Goal: Information Seeking & Learning: Learn about a topic

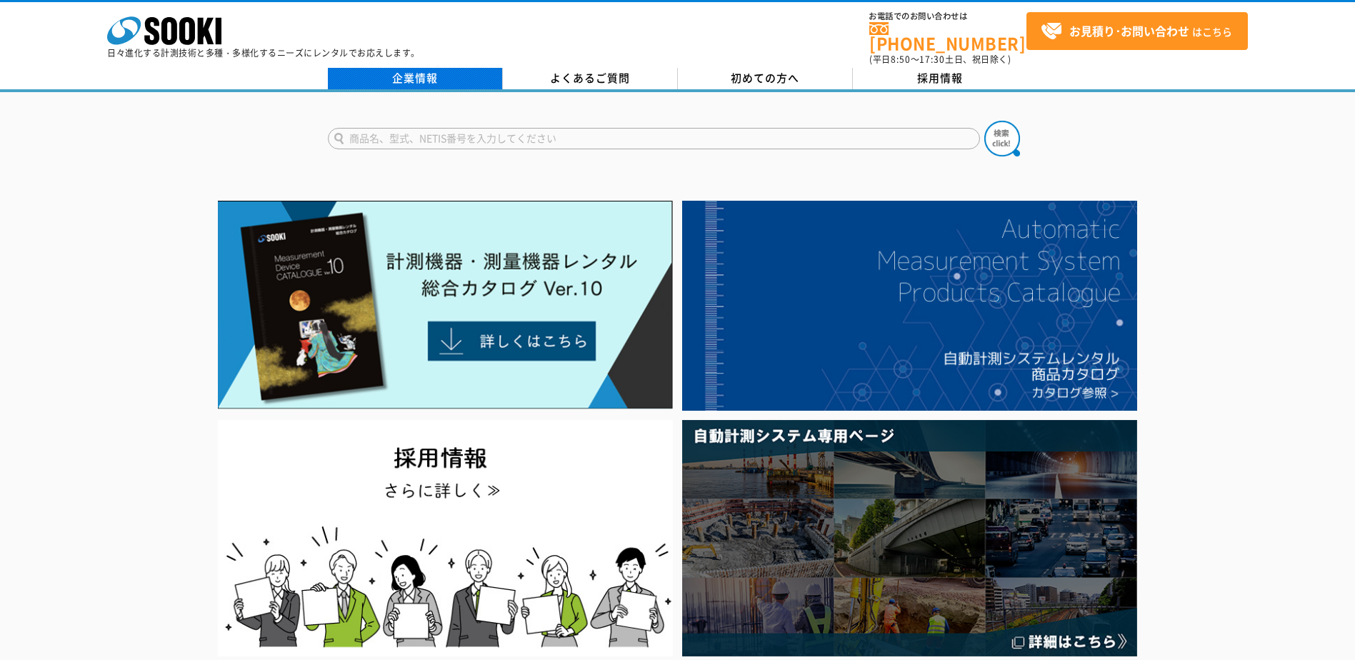
click at [447, 69] on link "企業情報" at bounding box center [415, 78] width 175 height 21
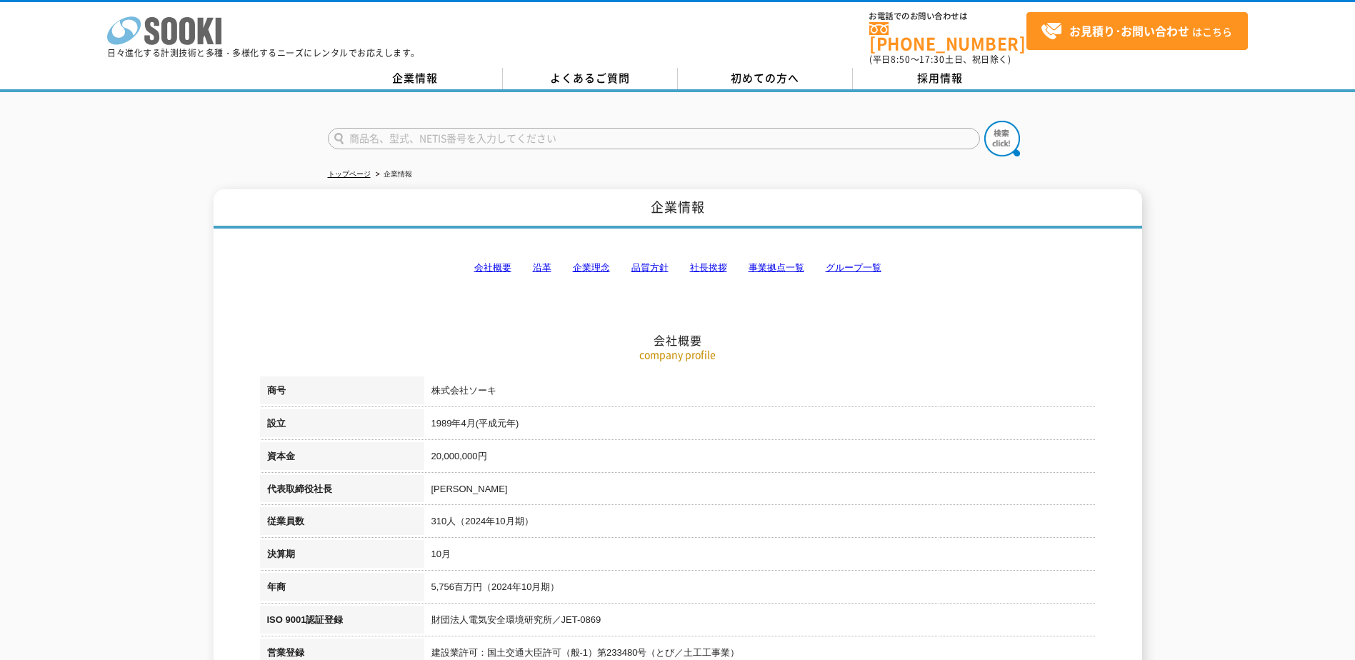
click at [159, 24] on icon "株式会社 ソーキ" at bounding box center [164, 30] width 114 height 29
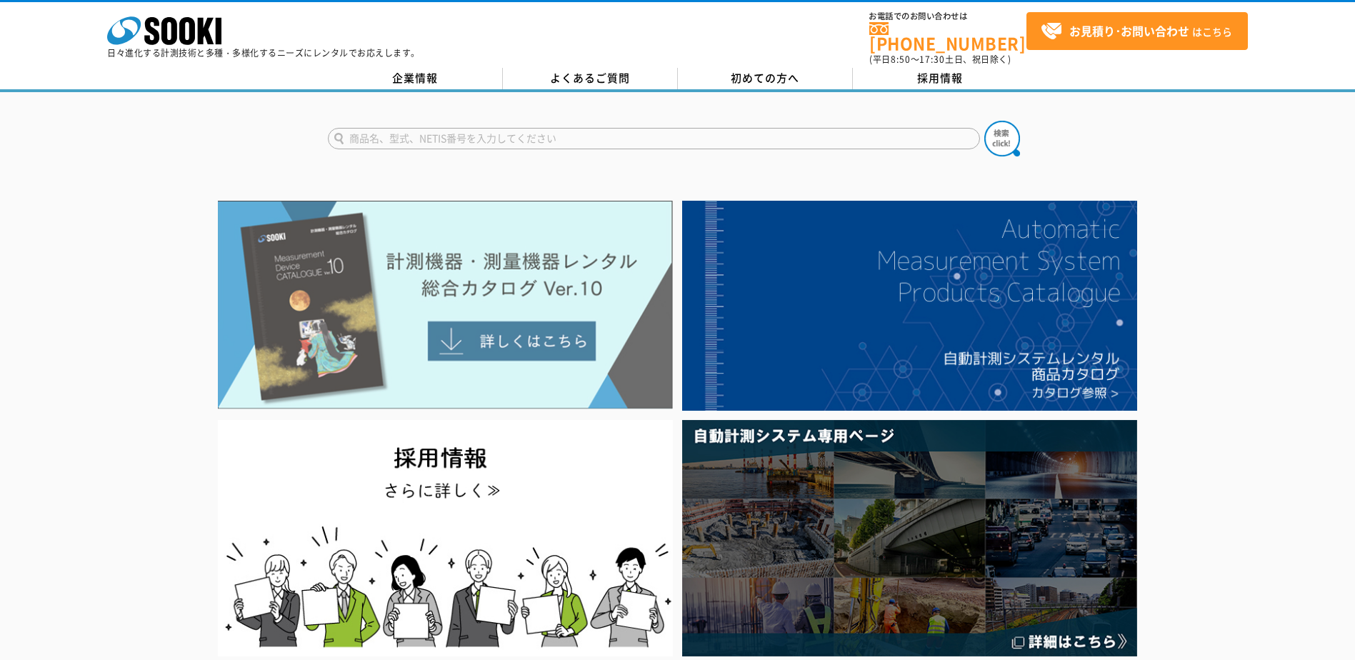
click at [484, 324] on img at bounding box center [445, 305] width 455 height 209
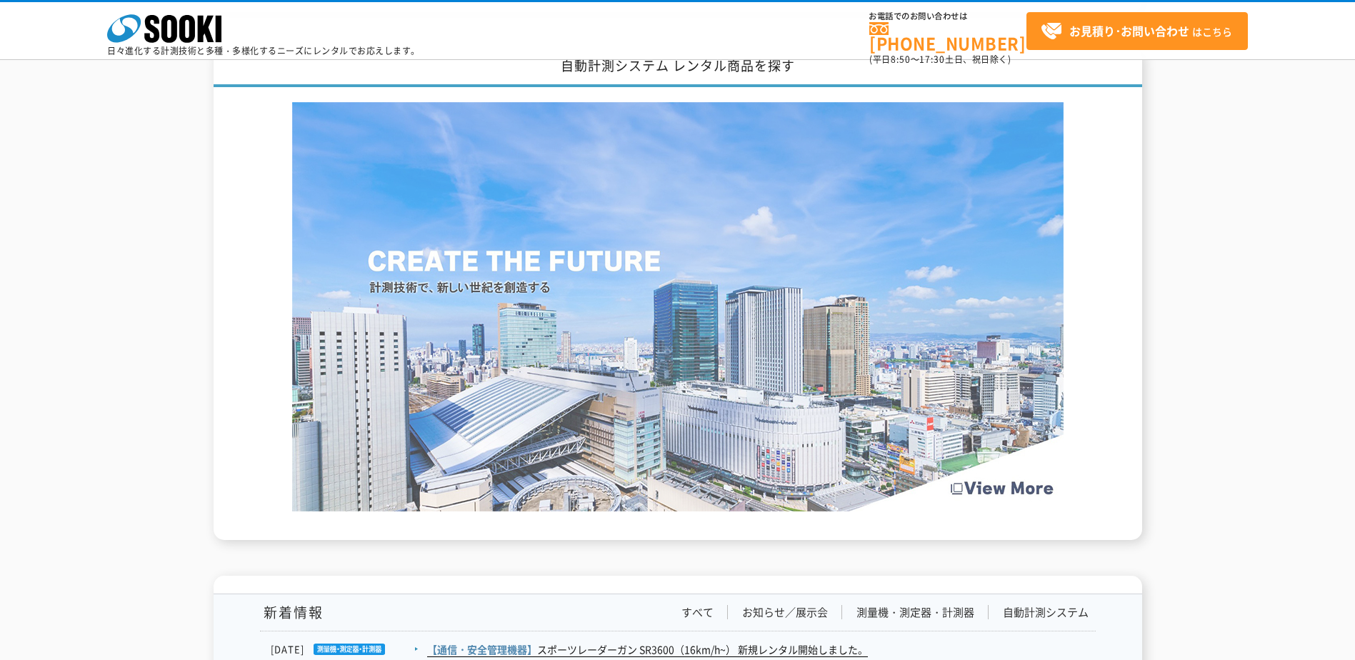
scroll to position [1928, 0]
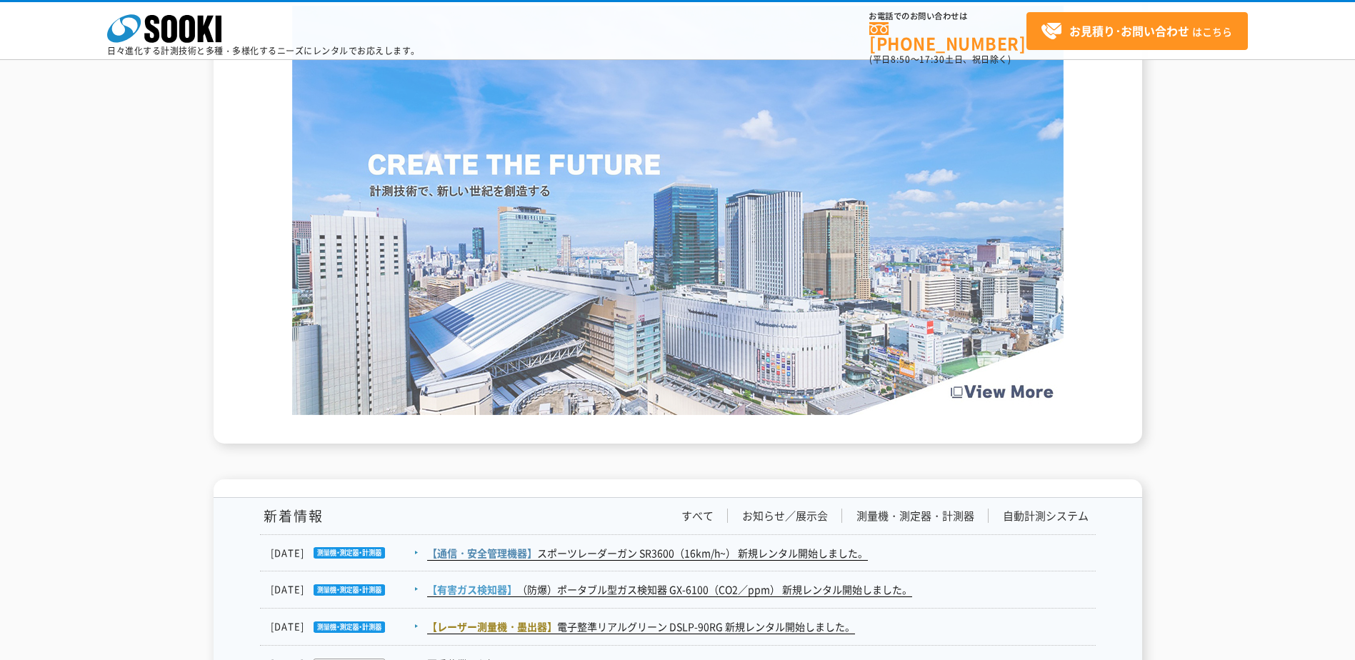
click at [968, 392] on img at bounding box center [677, 210] width 771 height 409
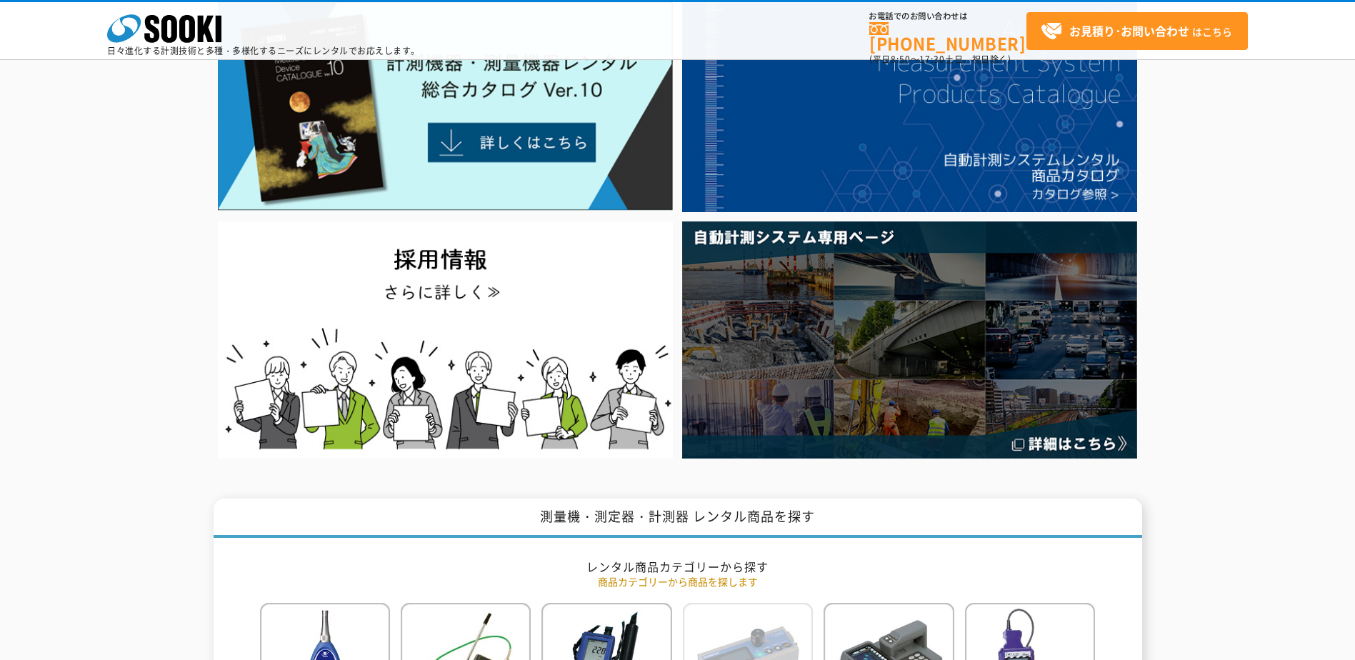
scroll to position [0, 0]
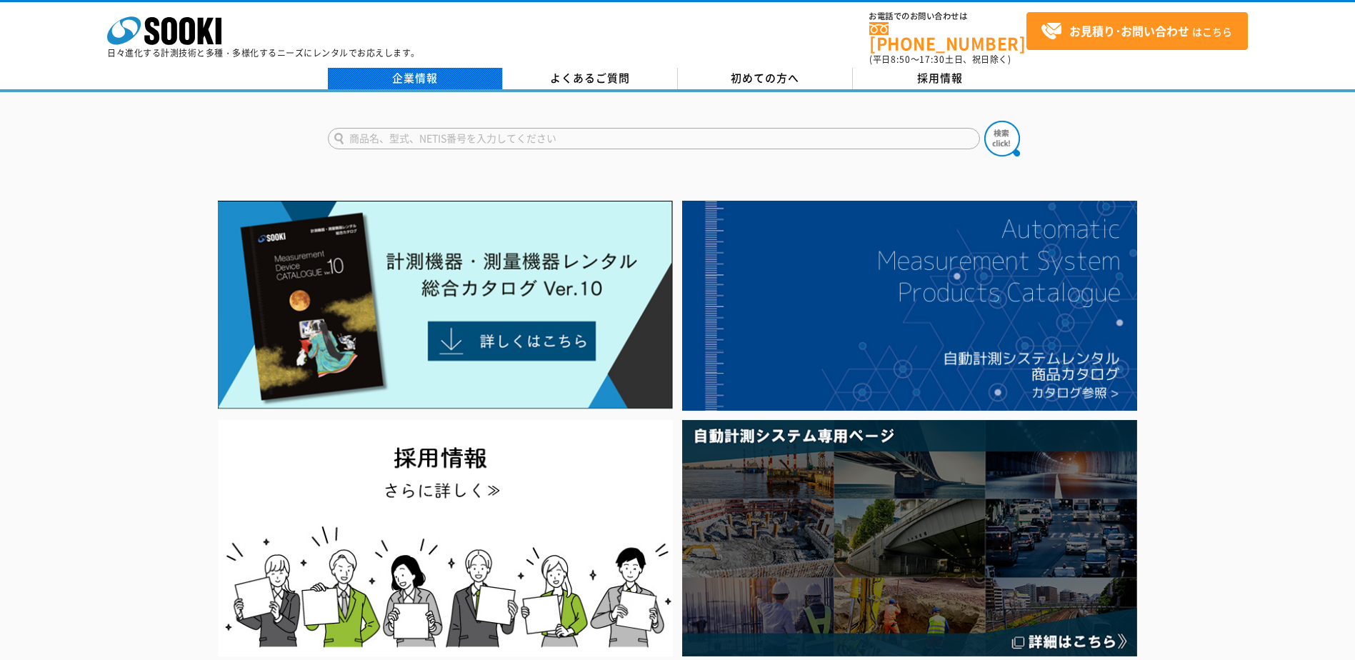
click at [437, 71] on link "企業情報" at bounding box center [415, 78] width 175 height 21
click at [399, 57] on p "日々進化する計測技術と多種・多様化するニーズにレンタルでお応えします。" at bounding box center [263, 53] width 313 height 9
click at [399, 68] on link "企業情報" at bounding box center [415, 78] width 175 height 21
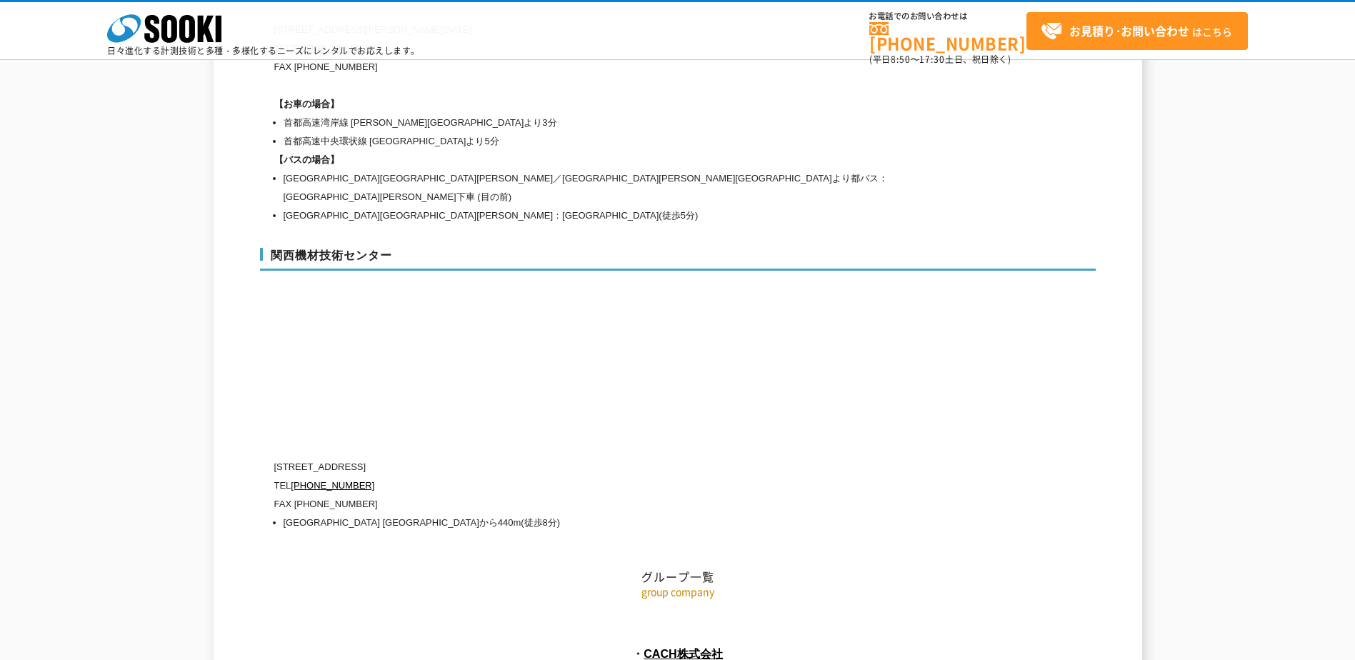
scroll to position [6408, 0]
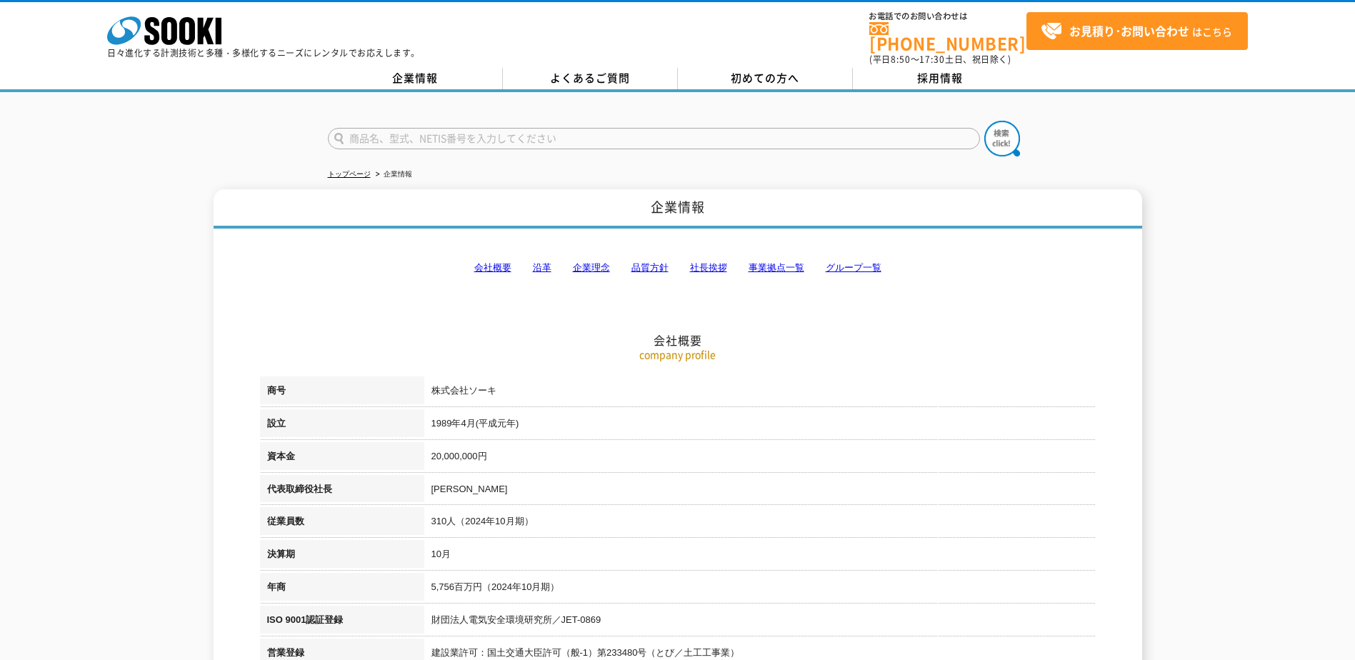
click at [492, 262] on link "会社概要" at bounding box center [492, 267] width 37 height 11
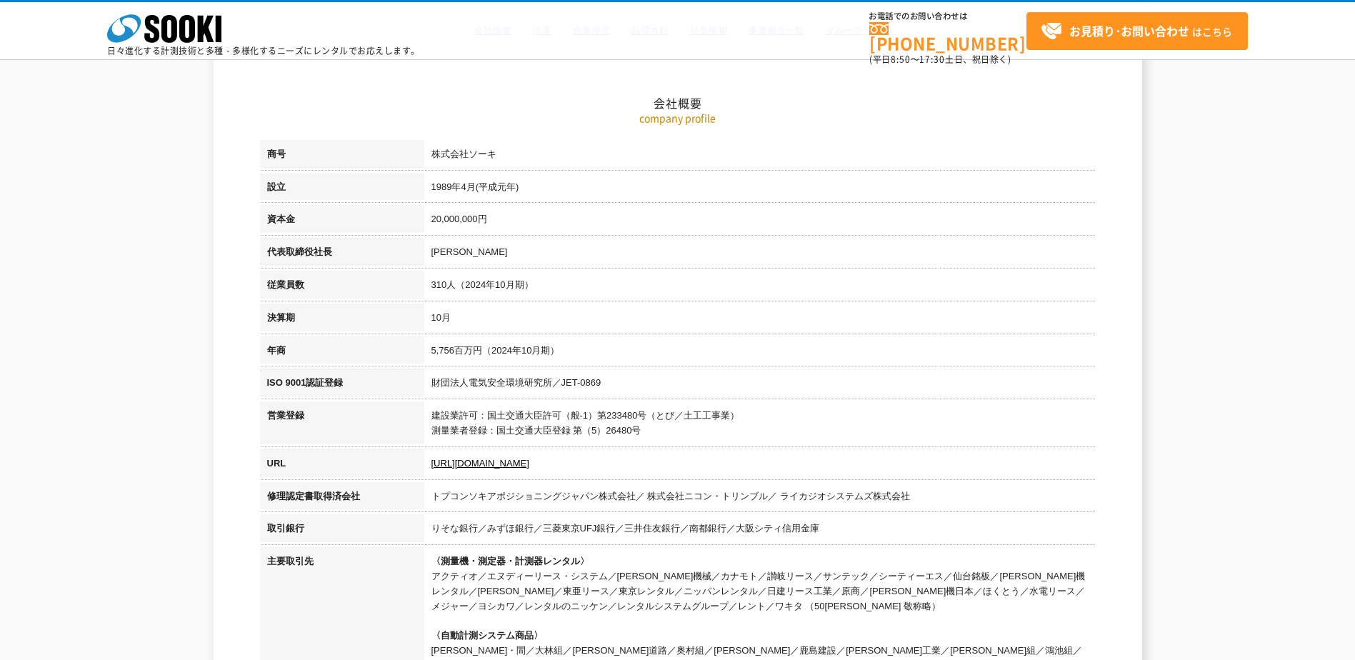
scroll to position [181, 0]
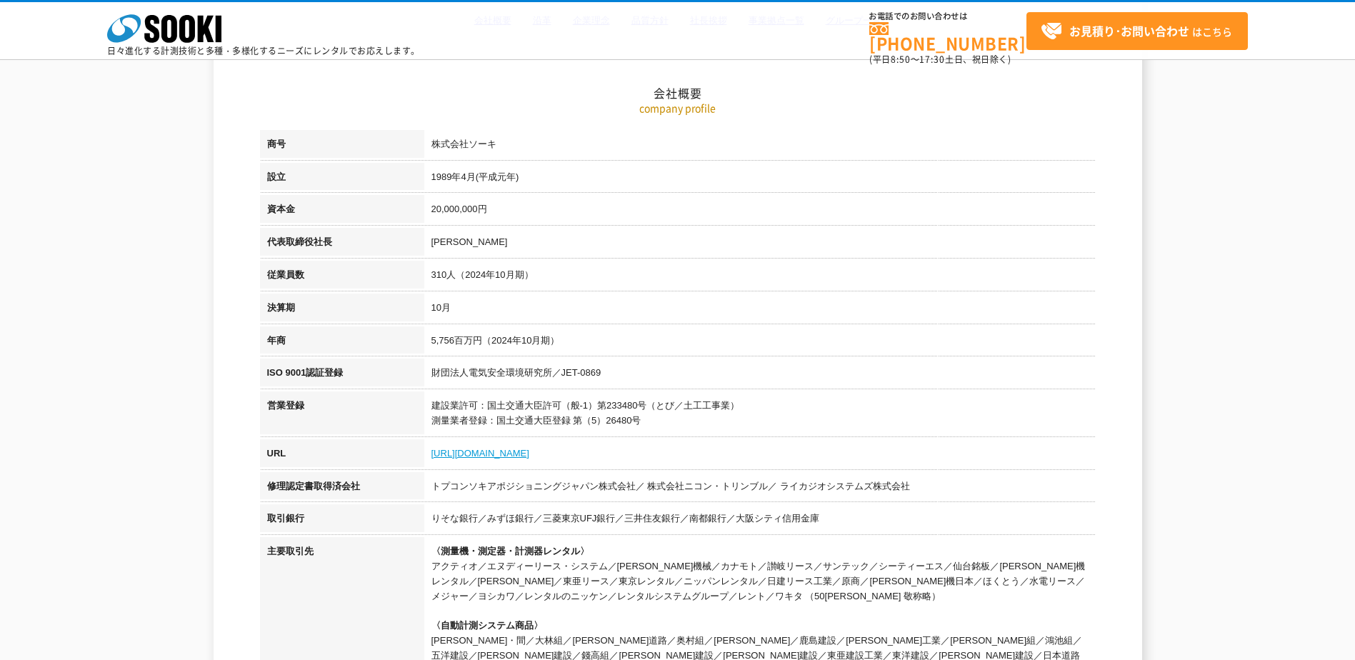
click at [494, 452] on link "https://sooki.co.jp/" at bounding box center [480, 453] width 98 height 11
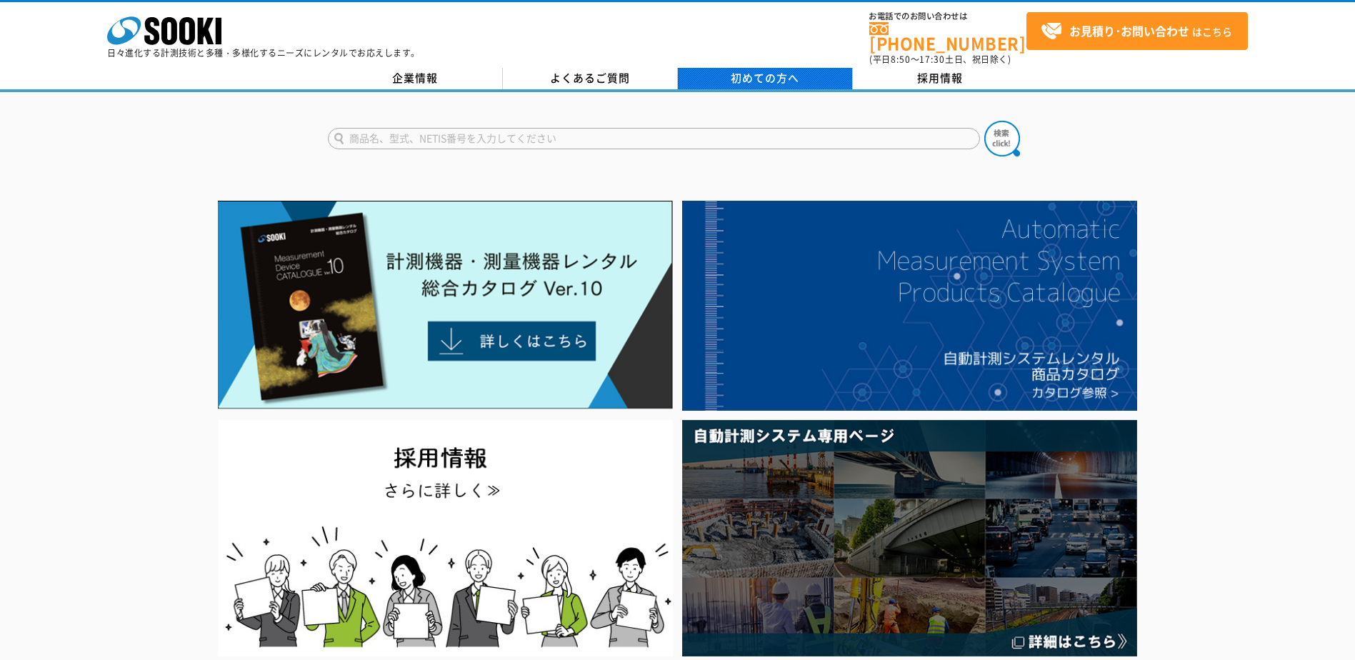
click at [753, 77] on link "初めての方へ" at bounding box center [765, 78] width 175 height 21
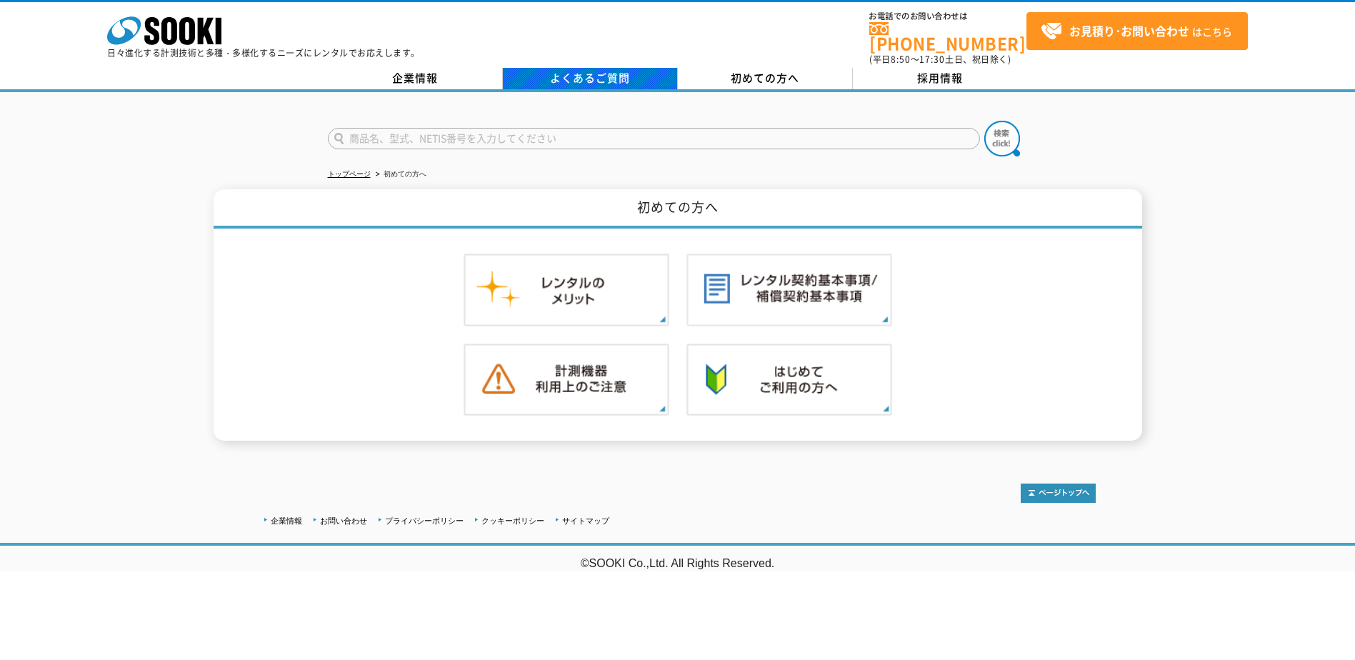
click at [607, 73] on link "よくあるご質問" at bounding box center [590, 78] width 175 height 21
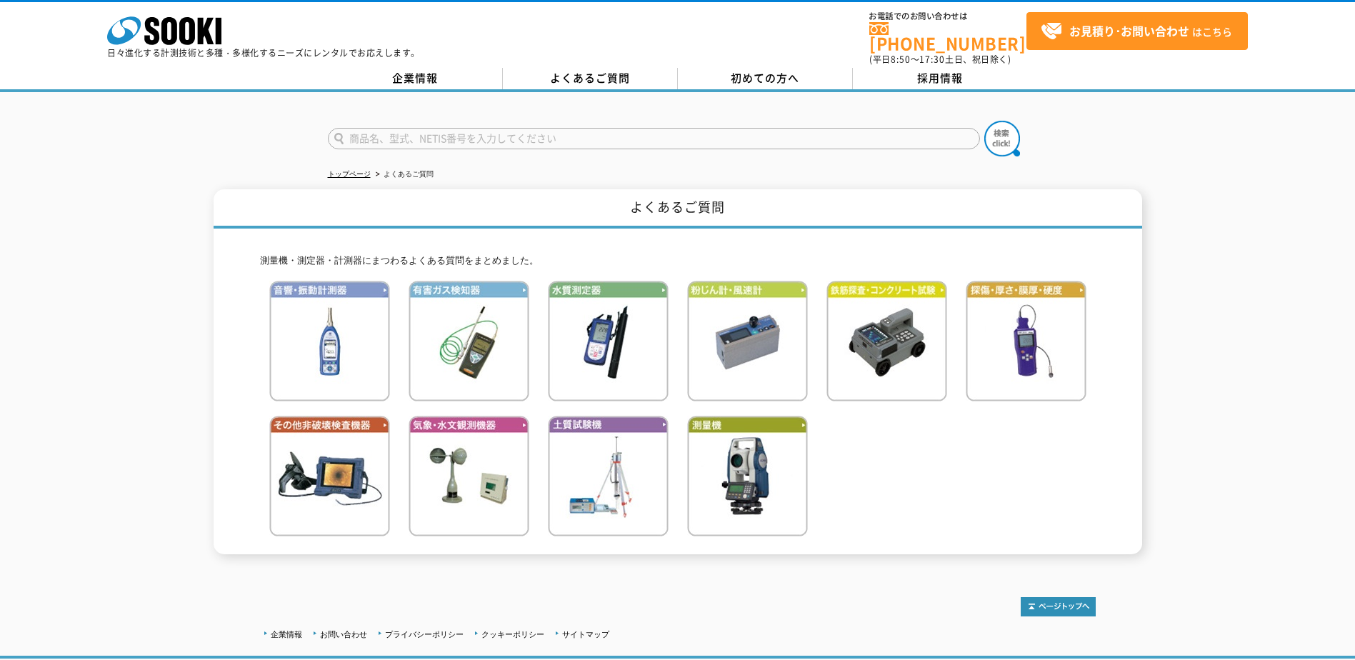
click at [435, 54] on div "株式会社 ソーキ spMenu 日々進化する計測技術と多種・多様化するニーズにレンタルでお応えします。 お電話でのお問い合わせは [PHONE_NUMBER]…" at bounding box center [677, 34] width 1355 height 64
click at [427, 68] on link "企業情報" at bounding box center [415, 78] width 175 height 21
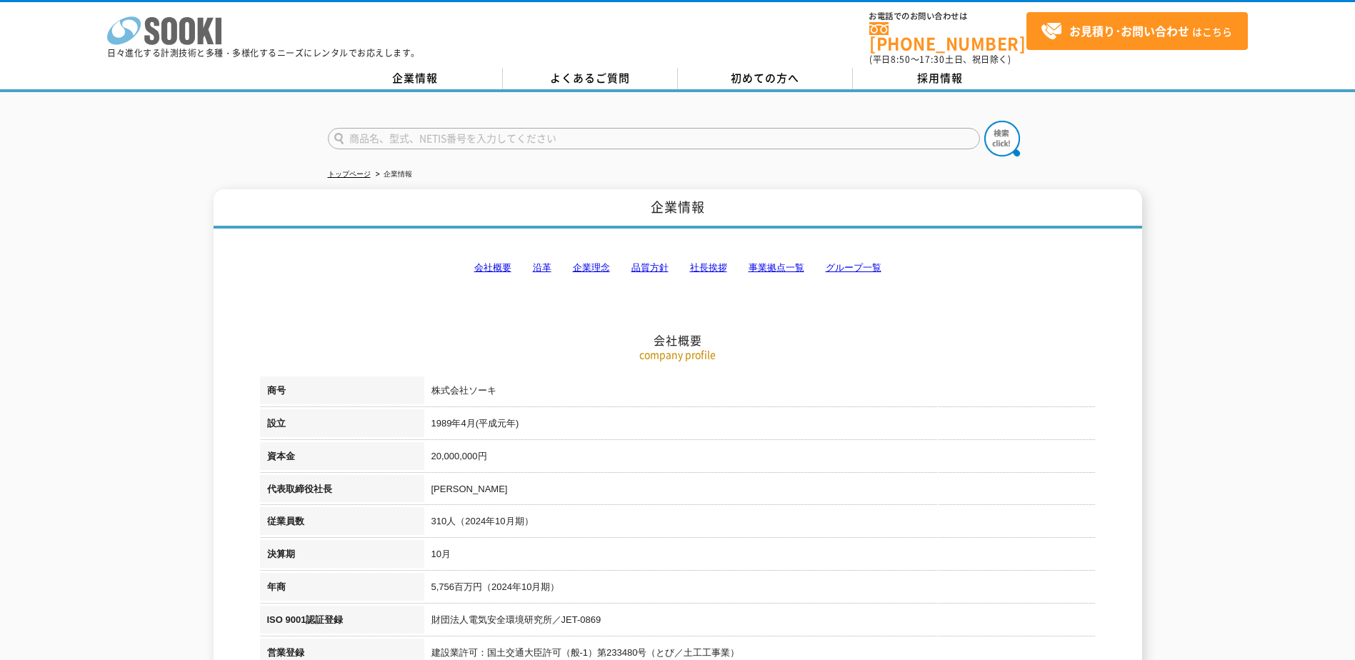
click at [199, 32] on polygon at bounding box center [206, 31] width 16 height 26
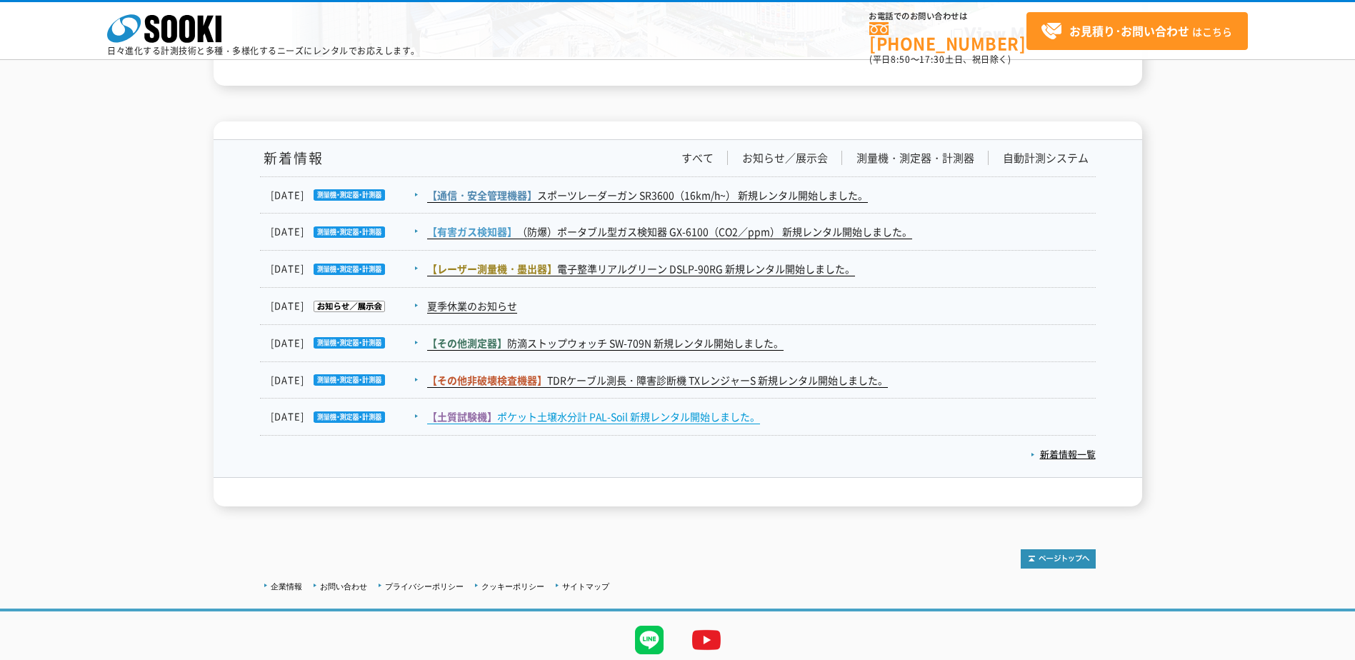
scroll to position [2335, 0]
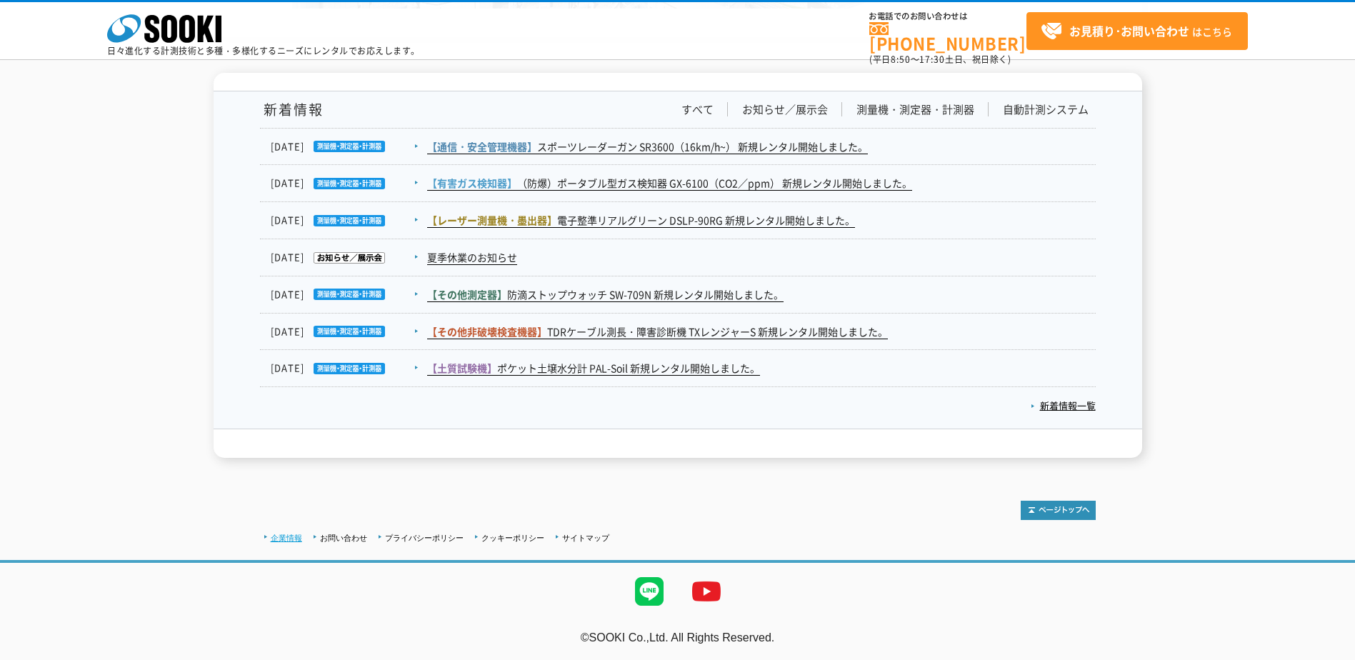
click at [299, 536] on link "企業情報" at bounding box center [286, 537] width 31 height 9
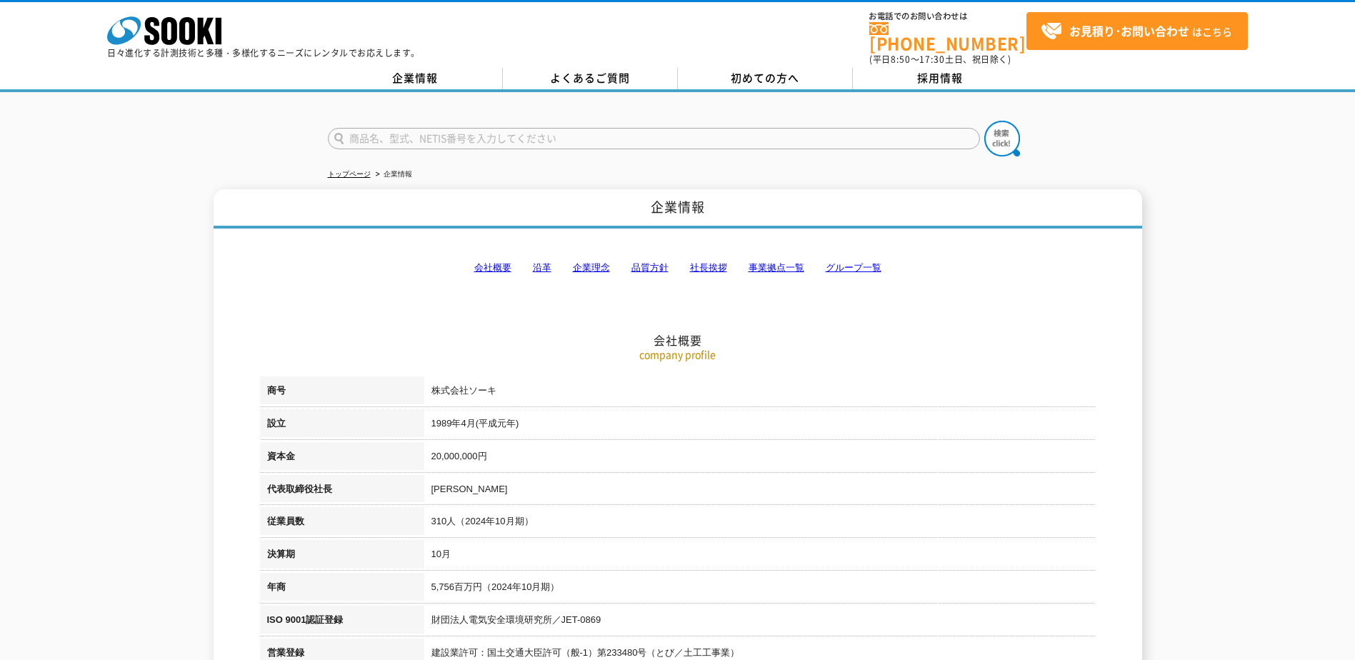
click at [578, 262] on link "企業理念" at bounding box center [591, 267] width 37 height 11
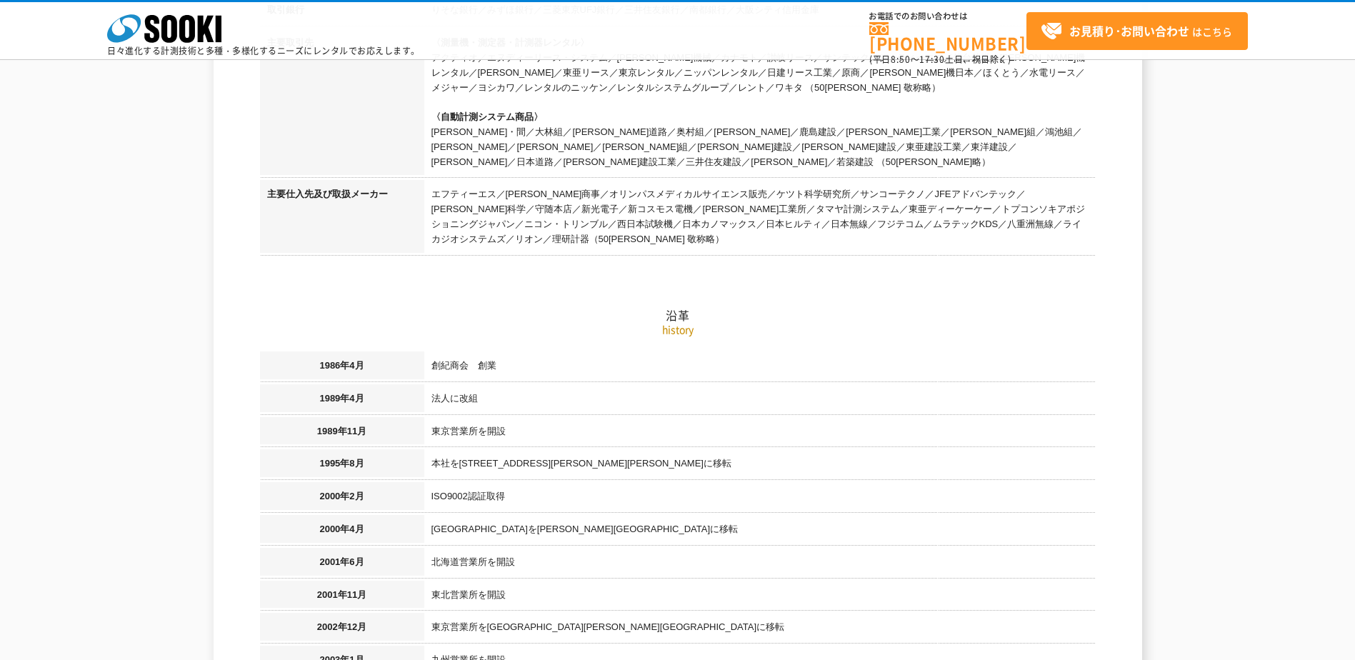
scroll to position [683, 0]
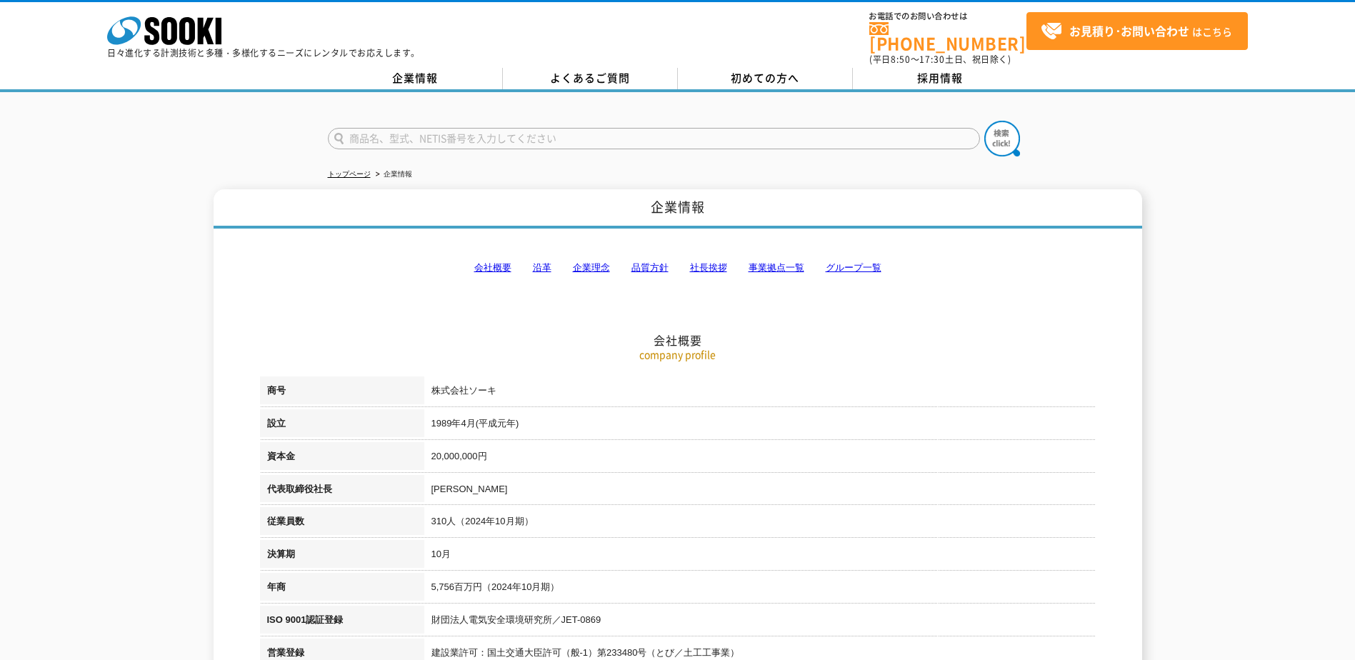
click at [587, 262] on link "企業理念" at bounding box center [591, 267] width 37 height 11
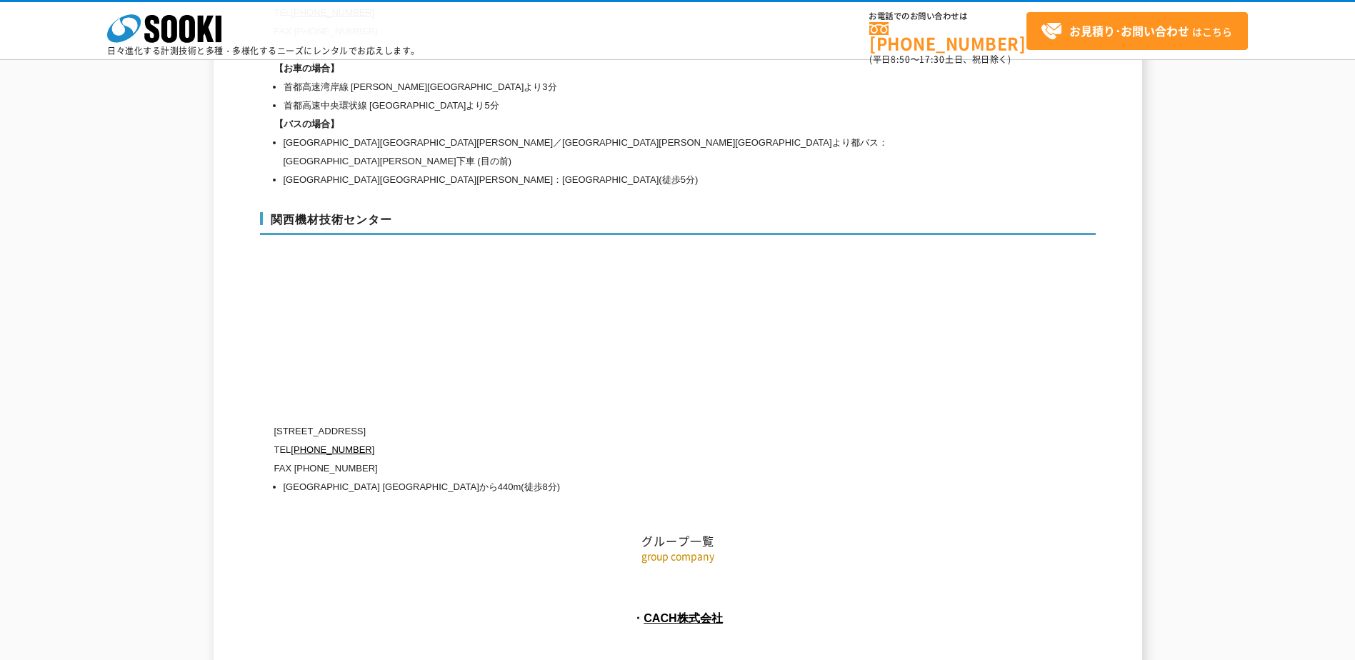
scroll to position [6408, 0]
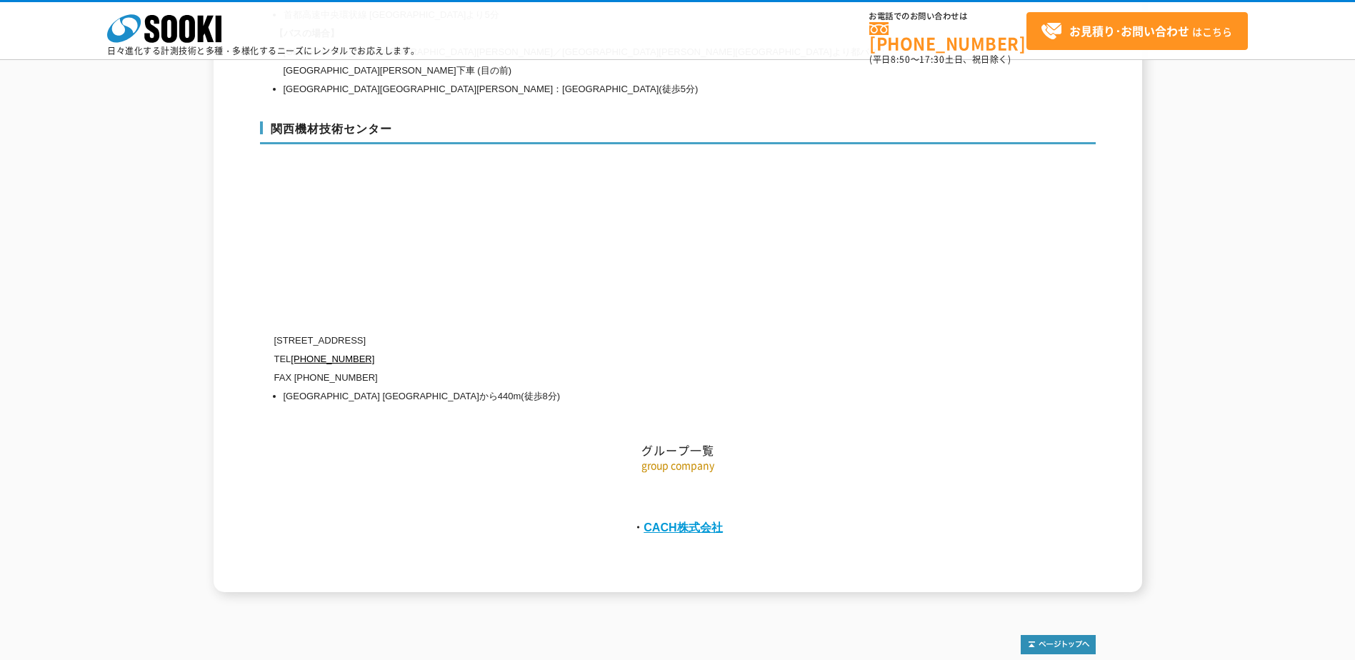
click at [698, 521] on link "CACH株式会社" at bounding box center [682, 527] width 79 height 13
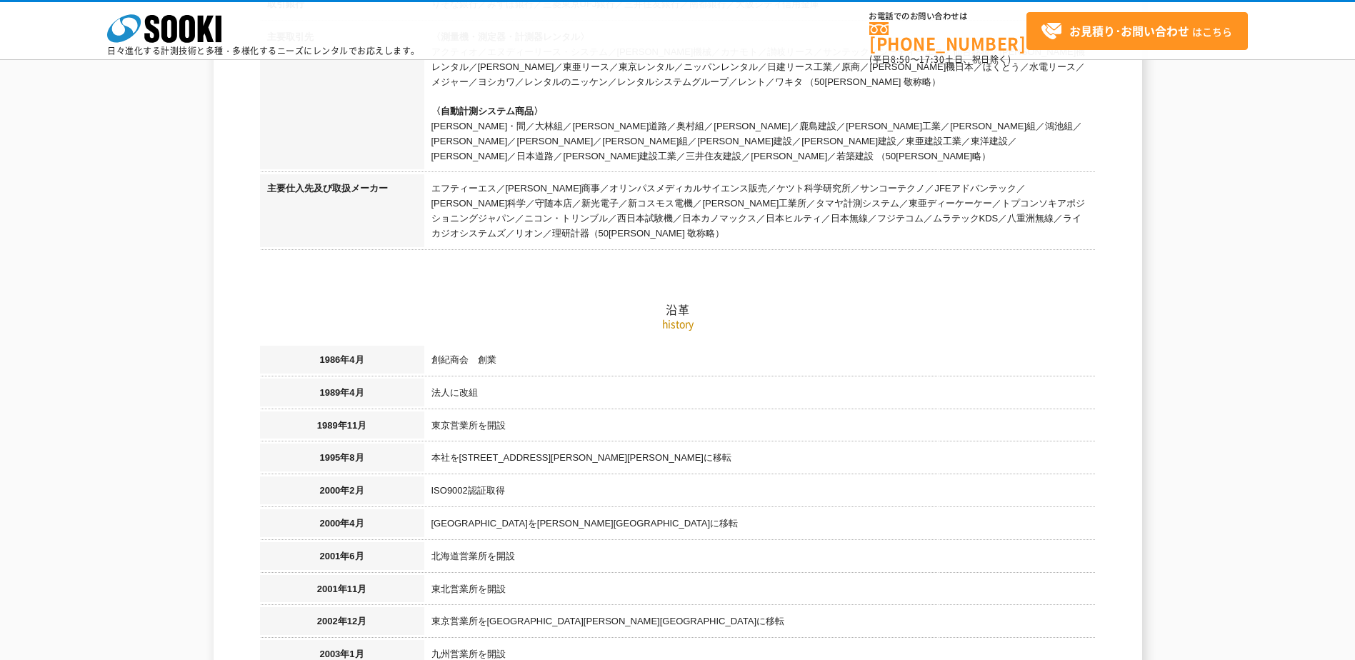
scroll to position [409, 0]
